Goal: Transaction & Acquisition: Purchase product/service

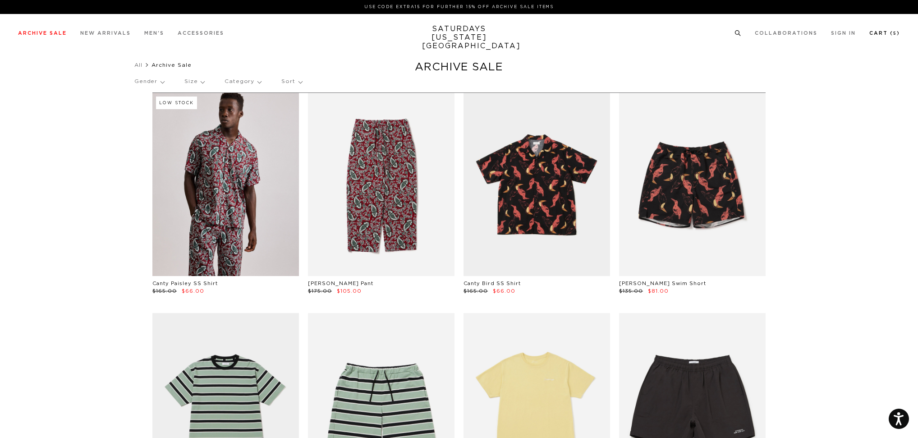
click at [879, 32] on link "Cart ( 5 )" at bounding box center [884, 33] width 31 height 5
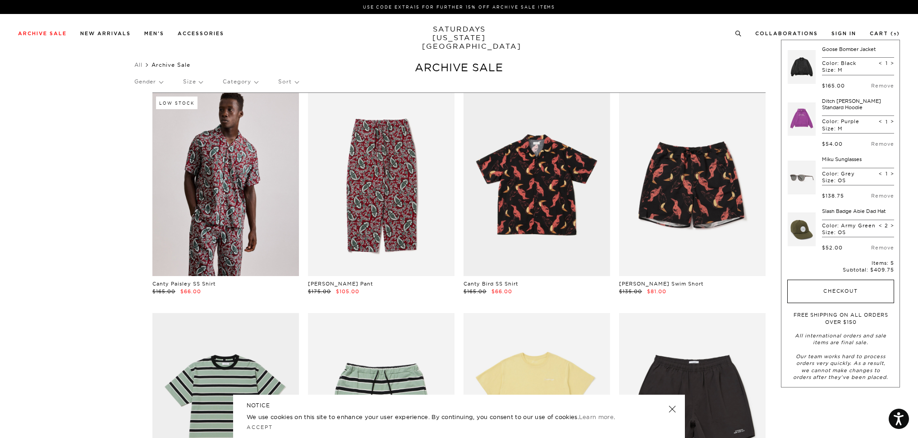
click at [833, 281] on button "Checkout" at bounding box center [840, 290] width 107 height 23
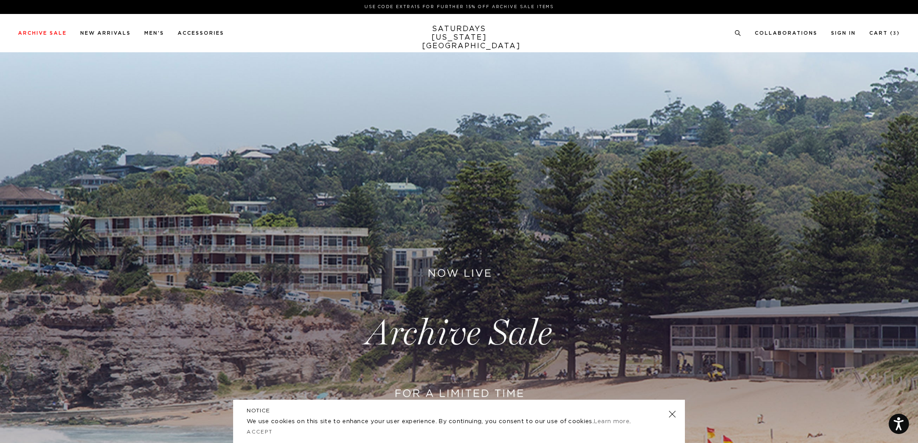
click at [672, 412] on link at bounding box center [672, 414] width 13 height 13
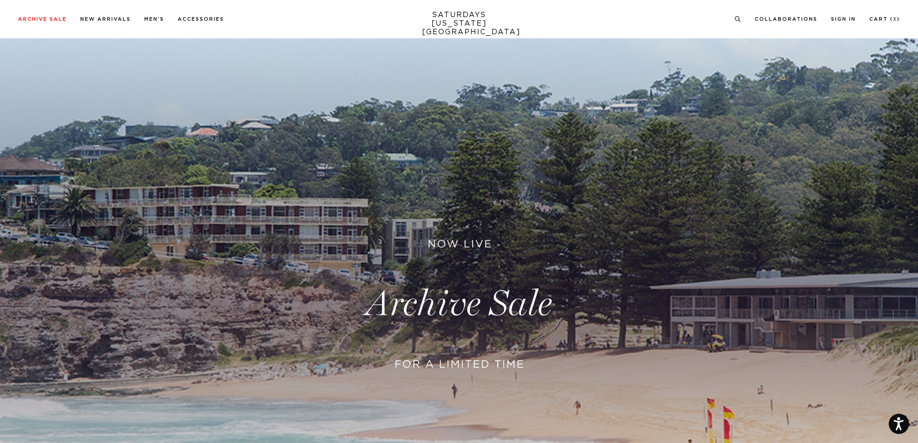
scroll to position [45, 0]
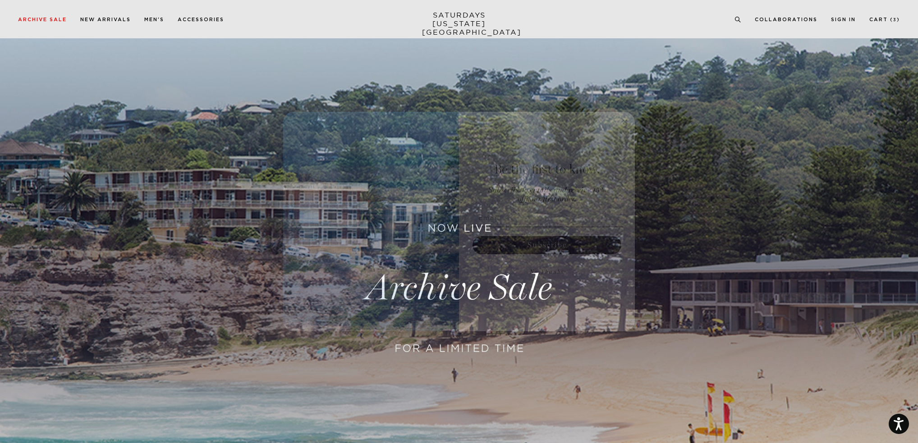
drag, startPoint x: 491, startPoint y: 290, endPoint x: 633, endPoint y: 221, distance: 157.4
click at [630, 238] on form "Be the first to know. Subscribe to emails and receive 15% off your first order.…" at bounding box center [459, 222] width 352 height 220
click at [619, 117] on form "Be the first to know. Subscribe to emails and receive 15% off your first order.…" at bounding box center [459, 222] width 352 height 220
click at [622, 119] on circle "Close dialog" at bounding box center [625, 121] width 10 height 10
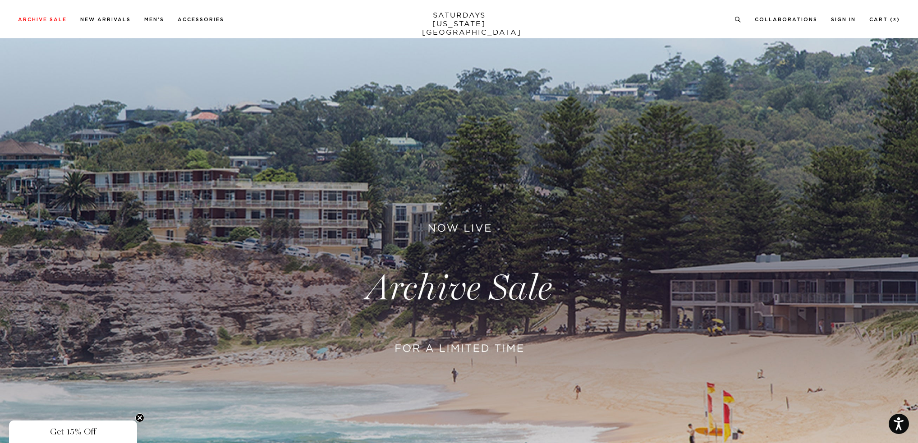
click at [453, 290] on link at bounding box center [459, 288] width 918 height 562
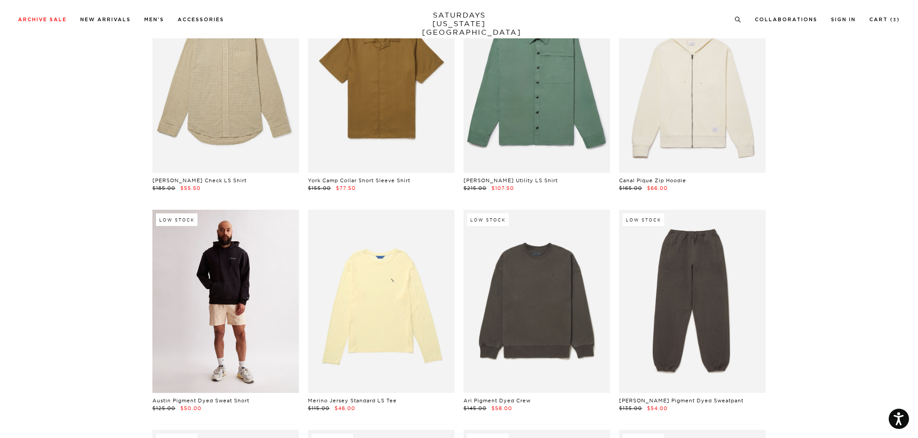
scroll to position [16720, 0]
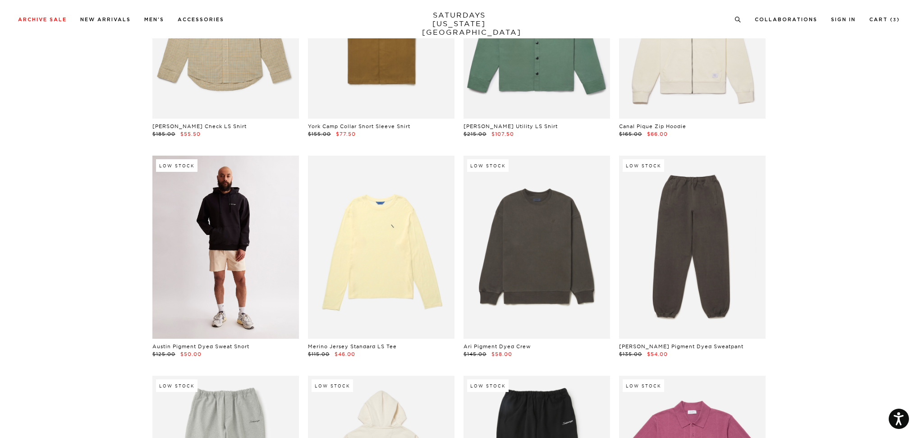
click at [220, 184] on link at bounding box center [225, 246] width 146 height 183
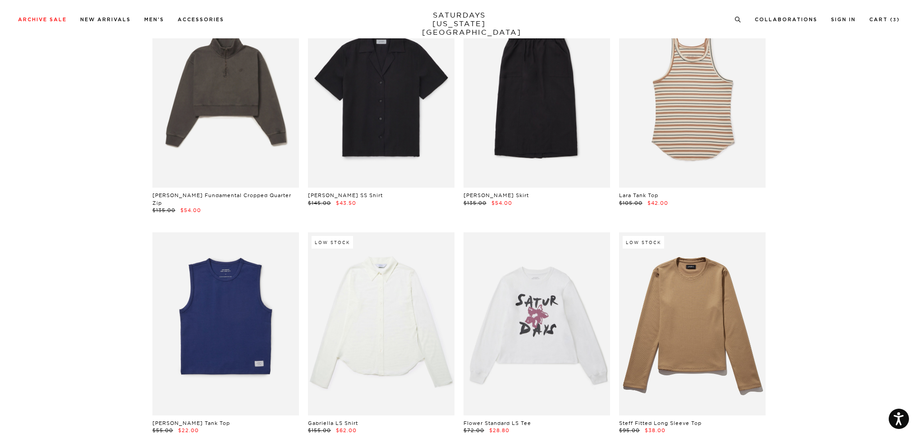
scroll to position [19739, 0]
